Goal: Task Accomplishment & Management: Complete application form

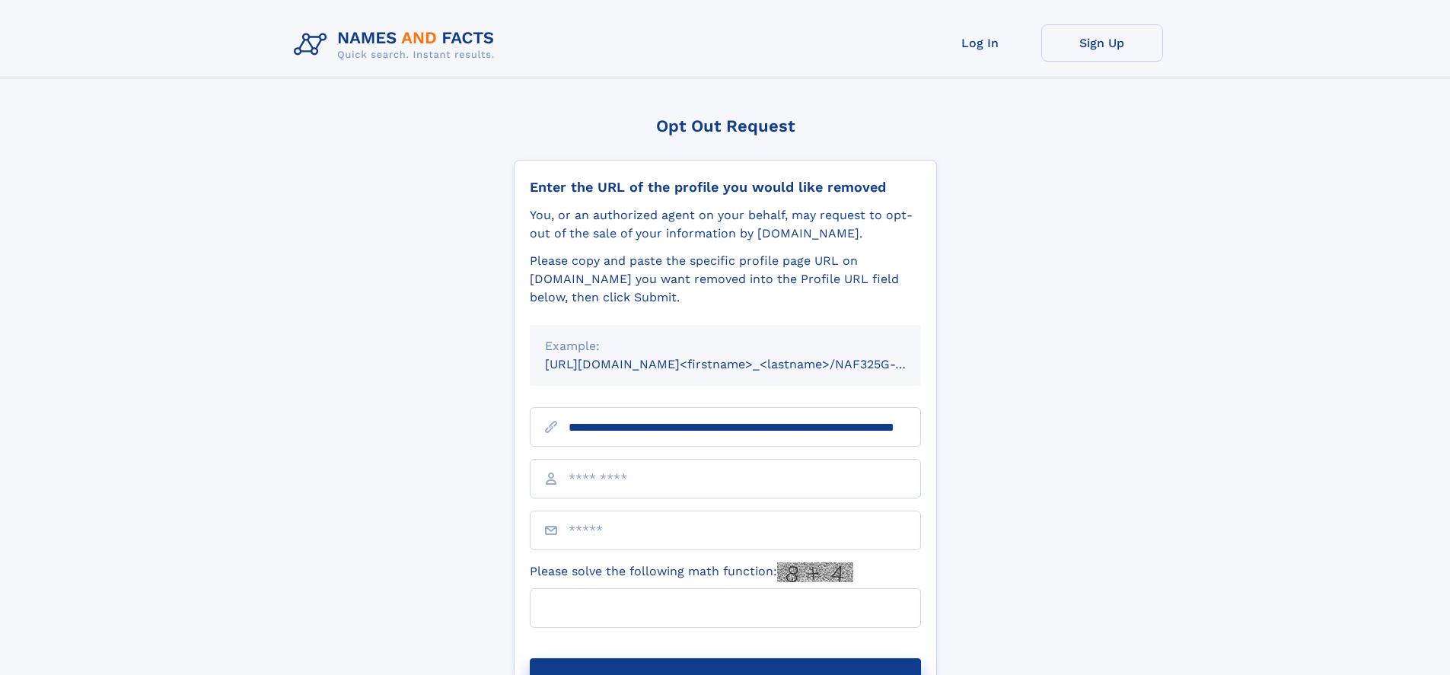
scroll to position [0, 137]
type input "**********"
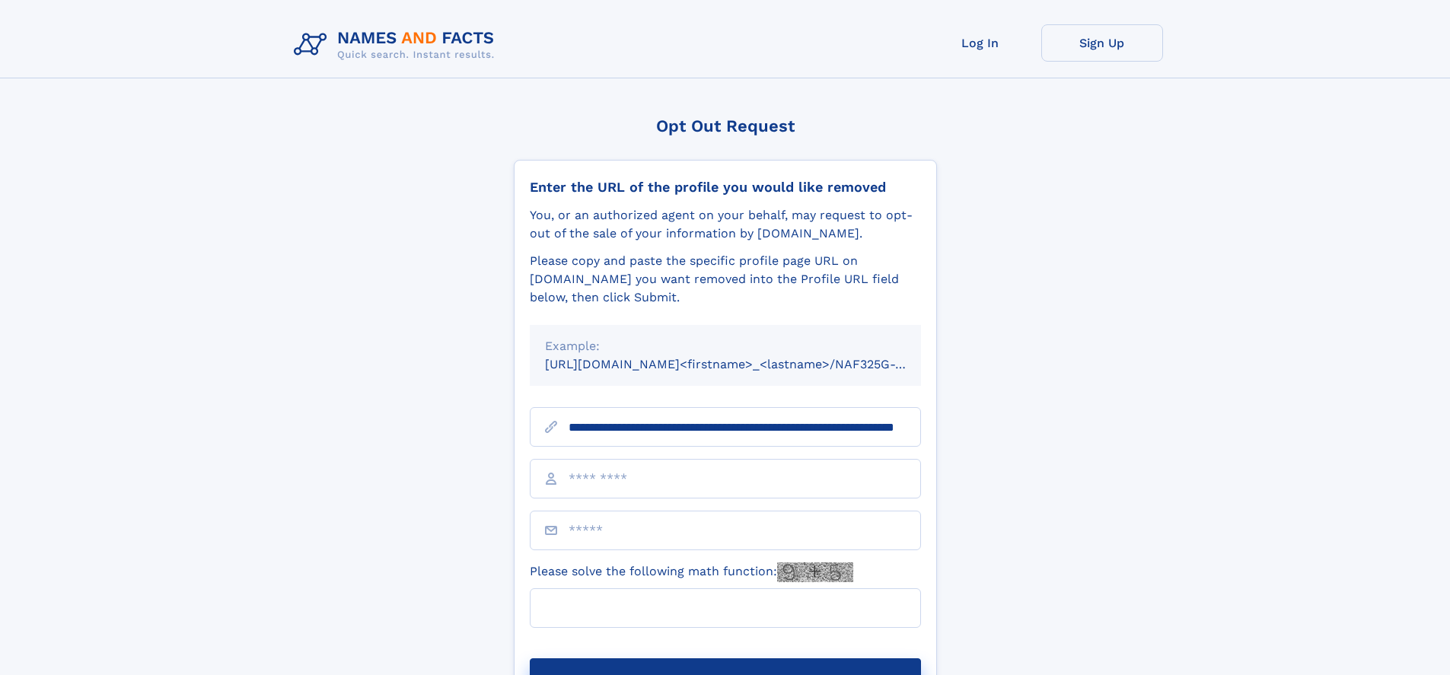
scroll to position [0, 137]
type input "**********"
